Goal: Task Accomplishment & Management: Use online tool/utility

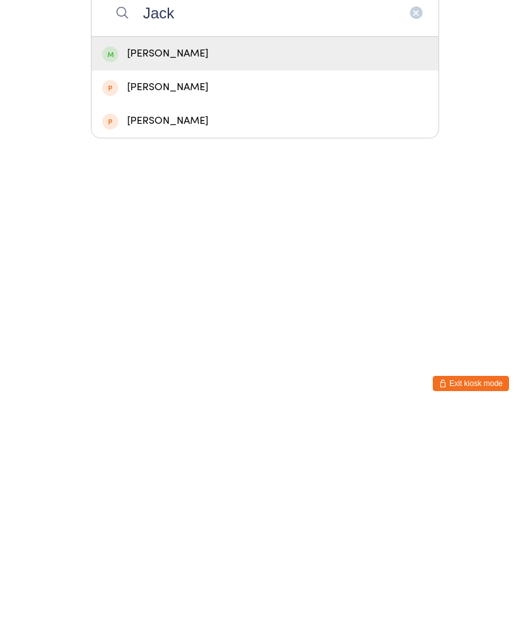
type input "Jack"
click at [221, 266] on div "[PERSON_NAME]" at bounding box center [264, 274] width 325 height 17
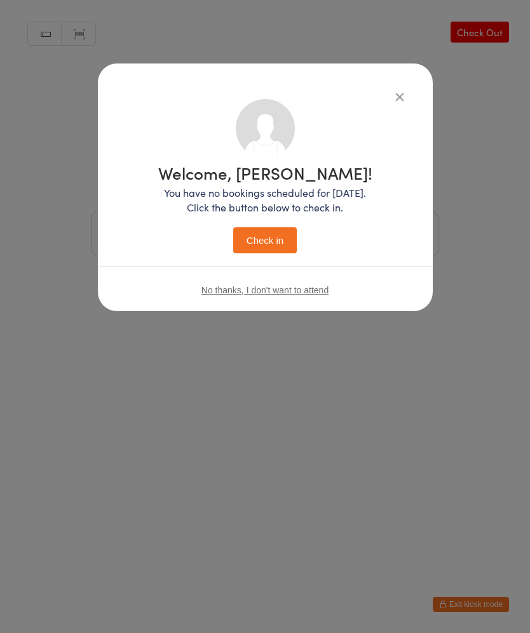
click at [276, 244] on button "Check in" at bounding box center [265, 240] width 64 height 26
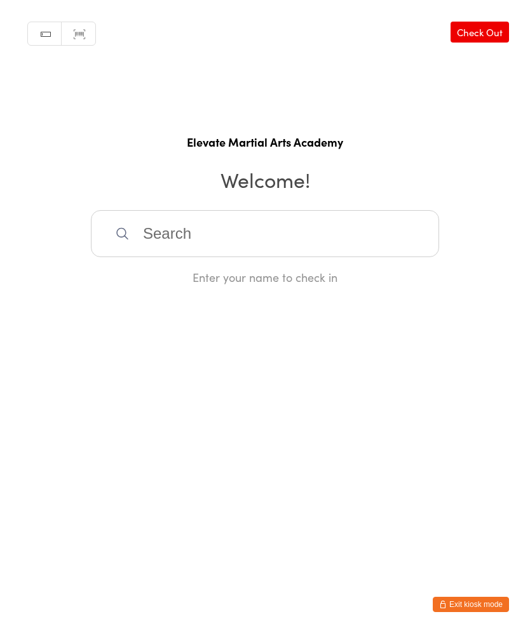
click at [343, 239] on input "search" at bounding box center [265, 233] width 348 height 47
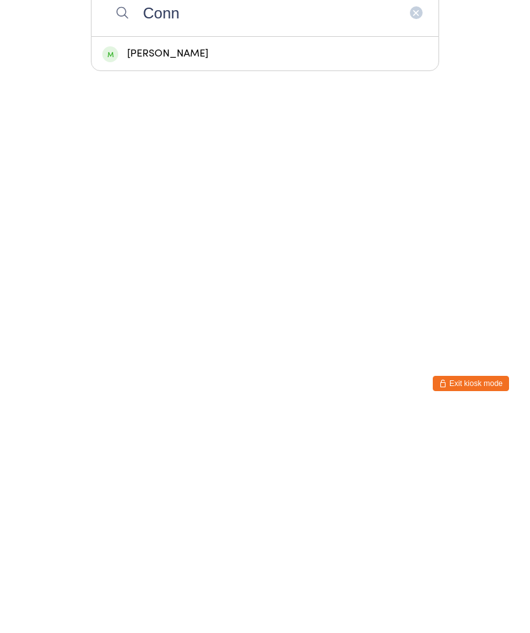
type input "Conn"
click at [191, 266] on div "[PERSON_NAME]" at bounding box center [264, 274] width 325 height 17
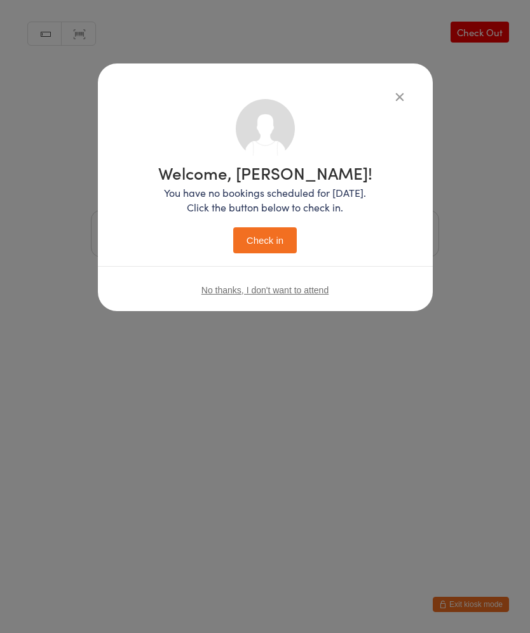
click at [282, 233] on button "Check in" at bounding box center [265, 240] width 64 height 26
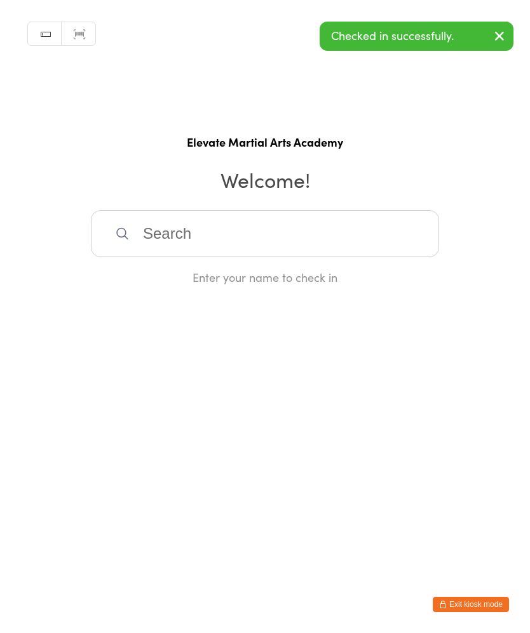
click at [270, 224] on input "search" at bounding box center [265, 233] width 348 height 47
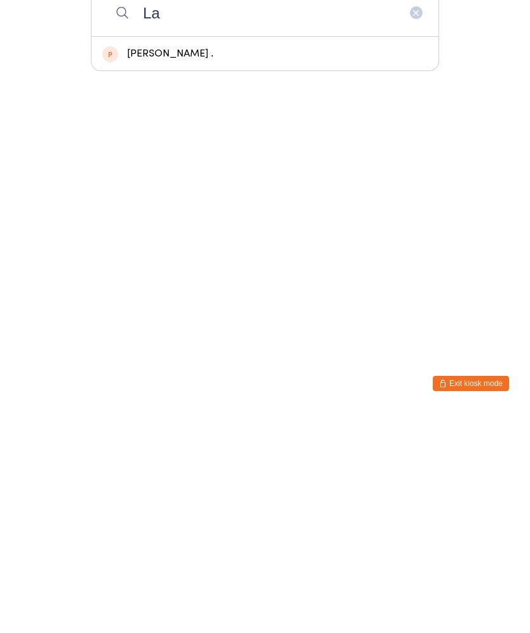
type input "L"
type input "[PERSON_NAME]"
click at [295, 266] on div "[PERSON_NAME]" at bounding box center [264, 274] width 325 height 17
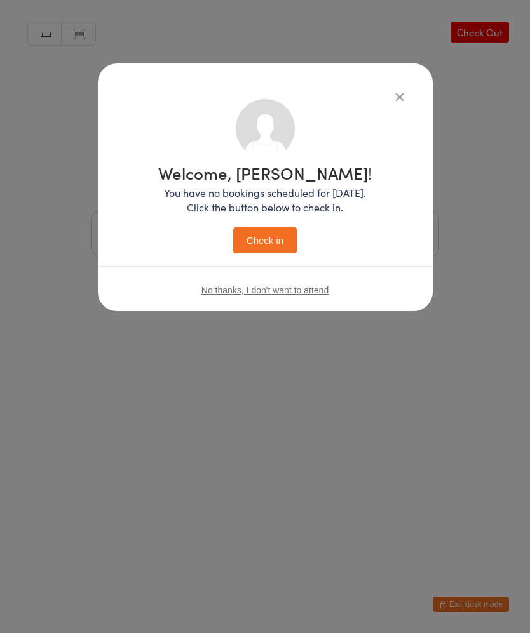
click at [258, 238] on button "Check in" at bounding box center [265, 240] width 64 height 26
